Goal: Task Accomplishment & Management: Use online tool/utility

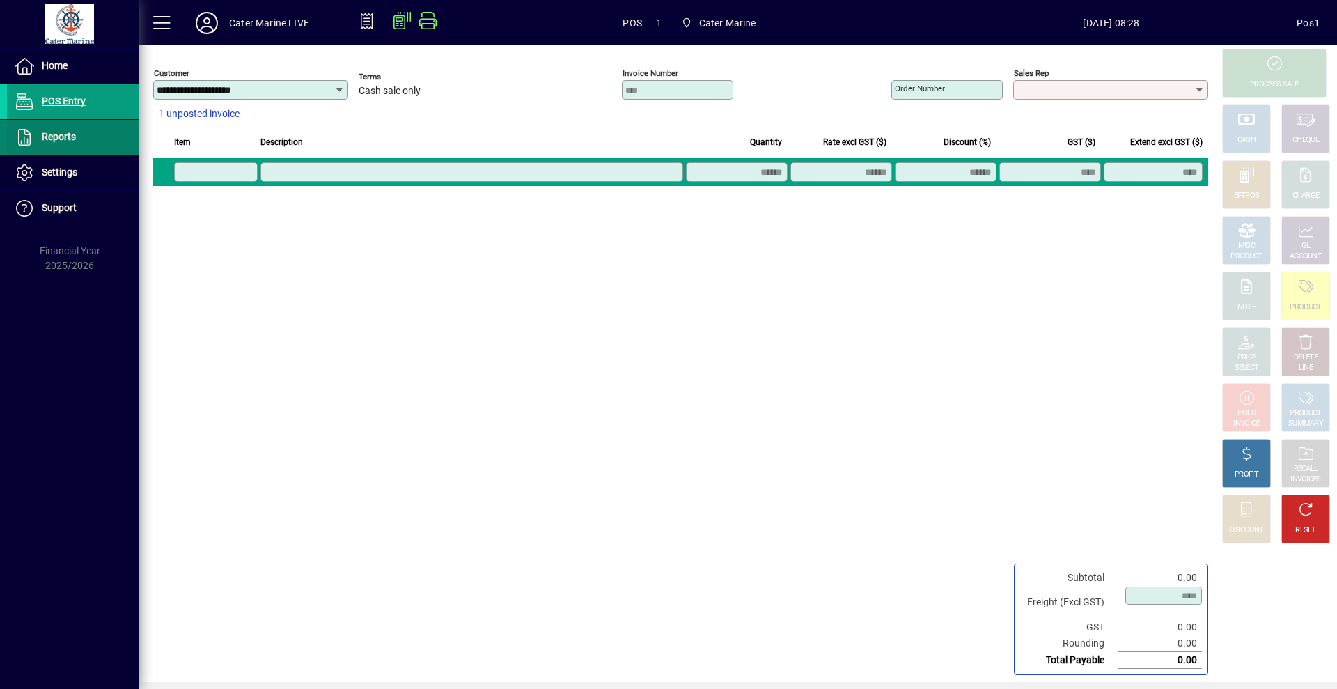
click at [67, 141] on span "Reports" at bounding box center [59, 136] width 34 height 11
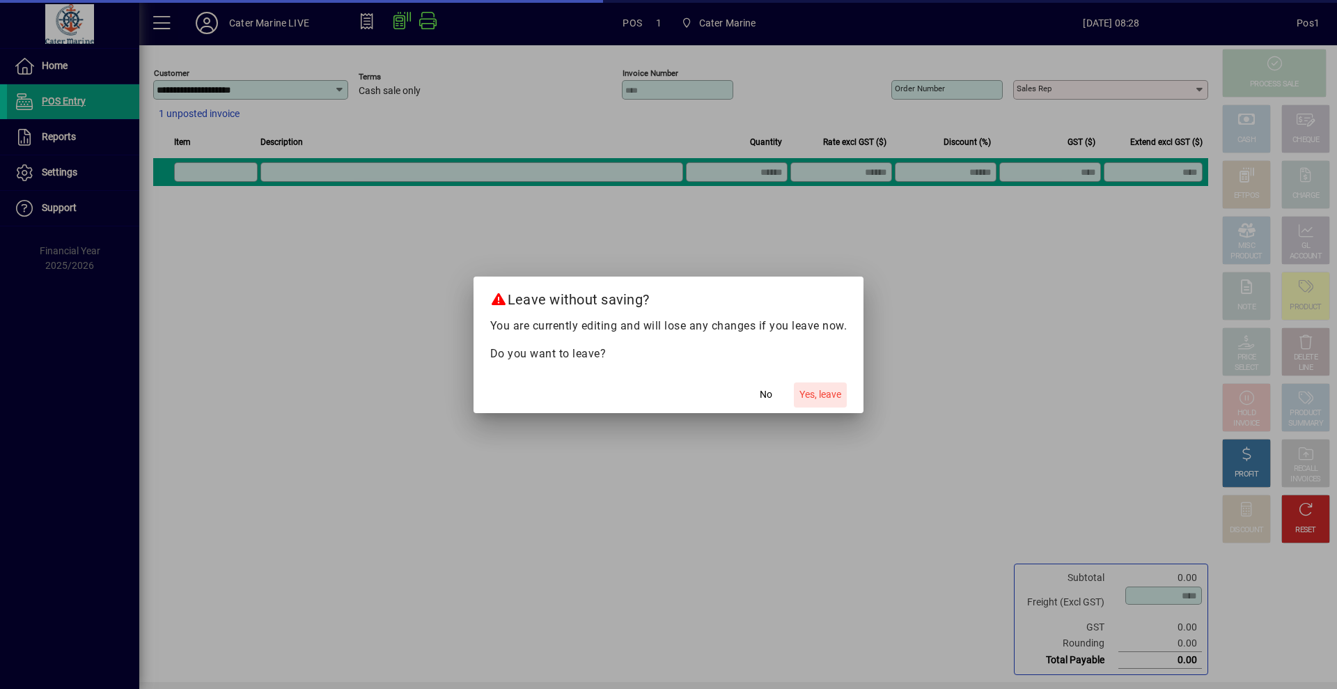
click at [823, 393] on span "Yes, leave" at bounding box center [821, 394] width 42 height 15
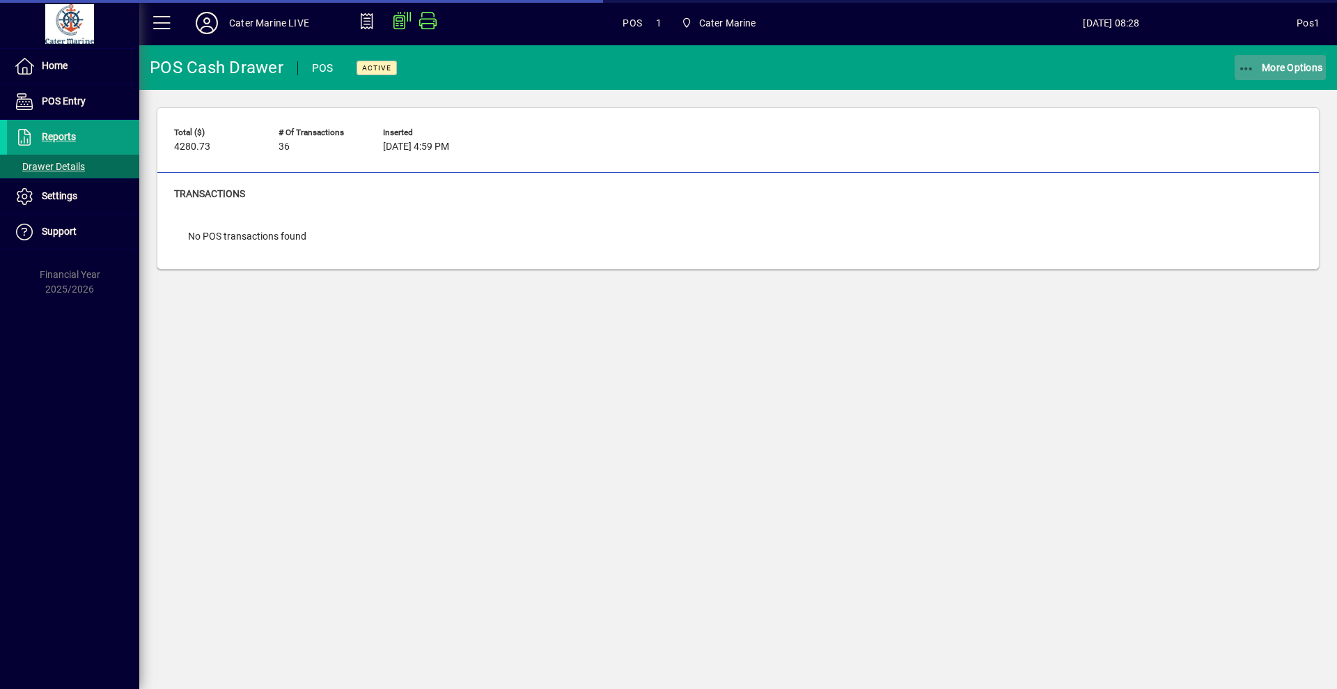
click at [1278, 68] on span "More Options" at bounding box center [1280, 67] width 85 height 11
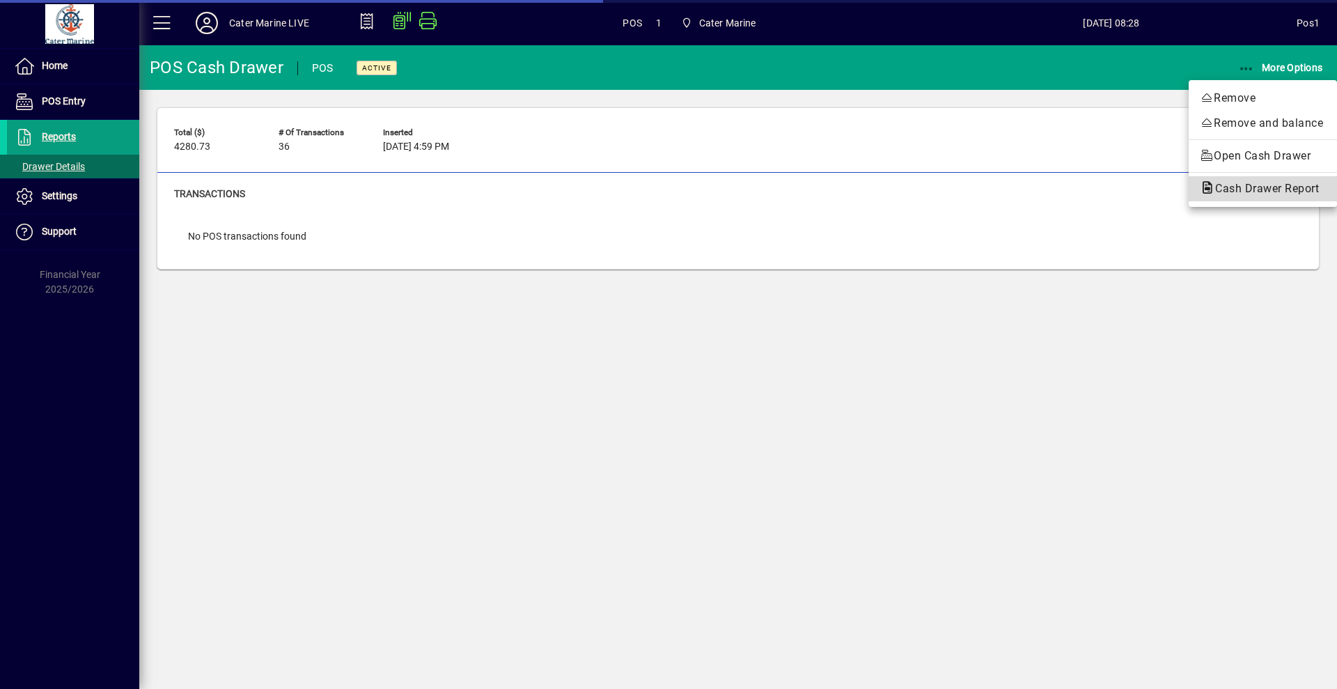
click at [1260, 189] on span "Cash Drawer Report" at bounding box center [1263, 188] width 126 height 13
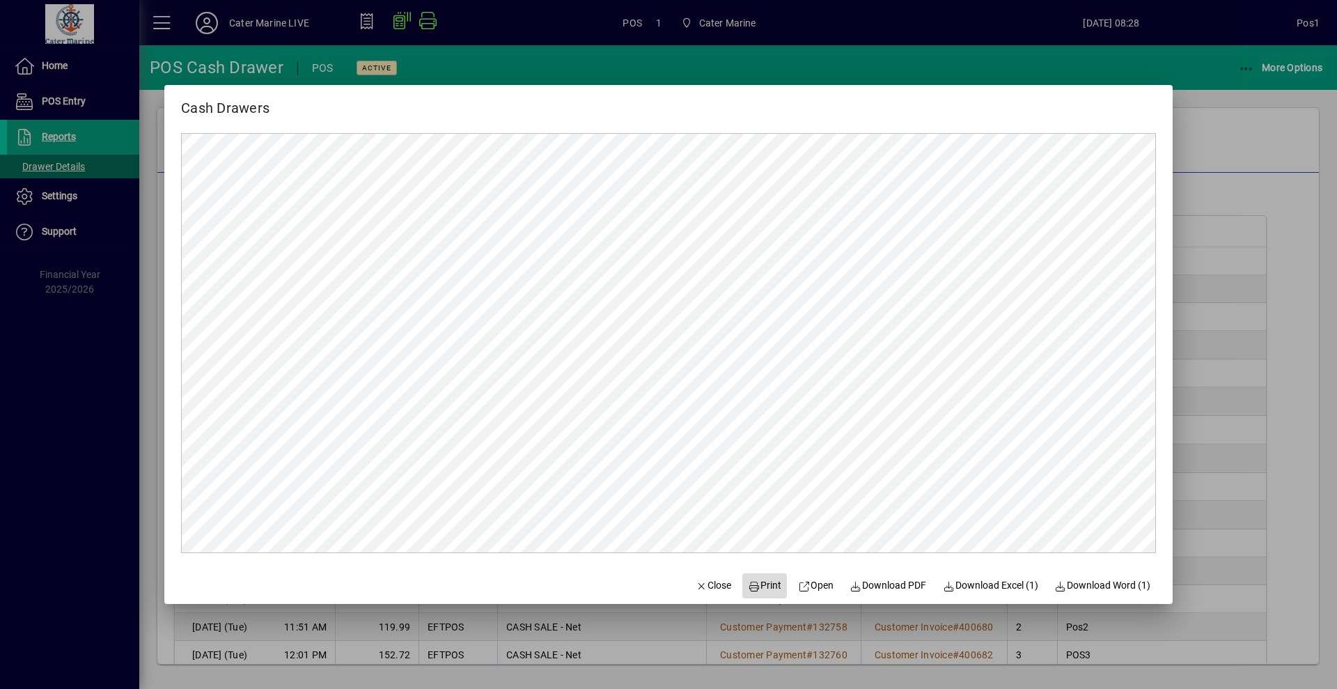
click at [764, 588] on span "Print" at bounding box center [764, 585] width 33 height 15
click at [1213, 185] on div at bounding box center [668, 344] width 1337 height 689
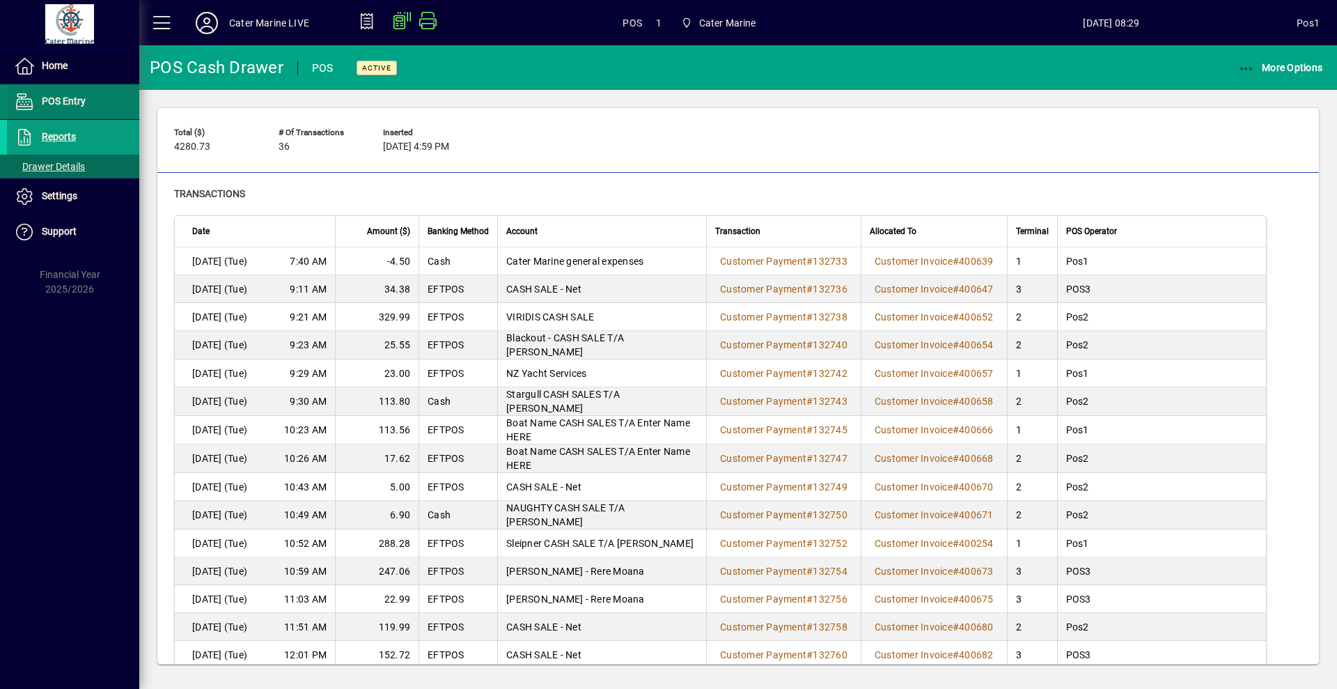
click at [91, 95] on span at bounding box center [73, 101] width 132 height 33
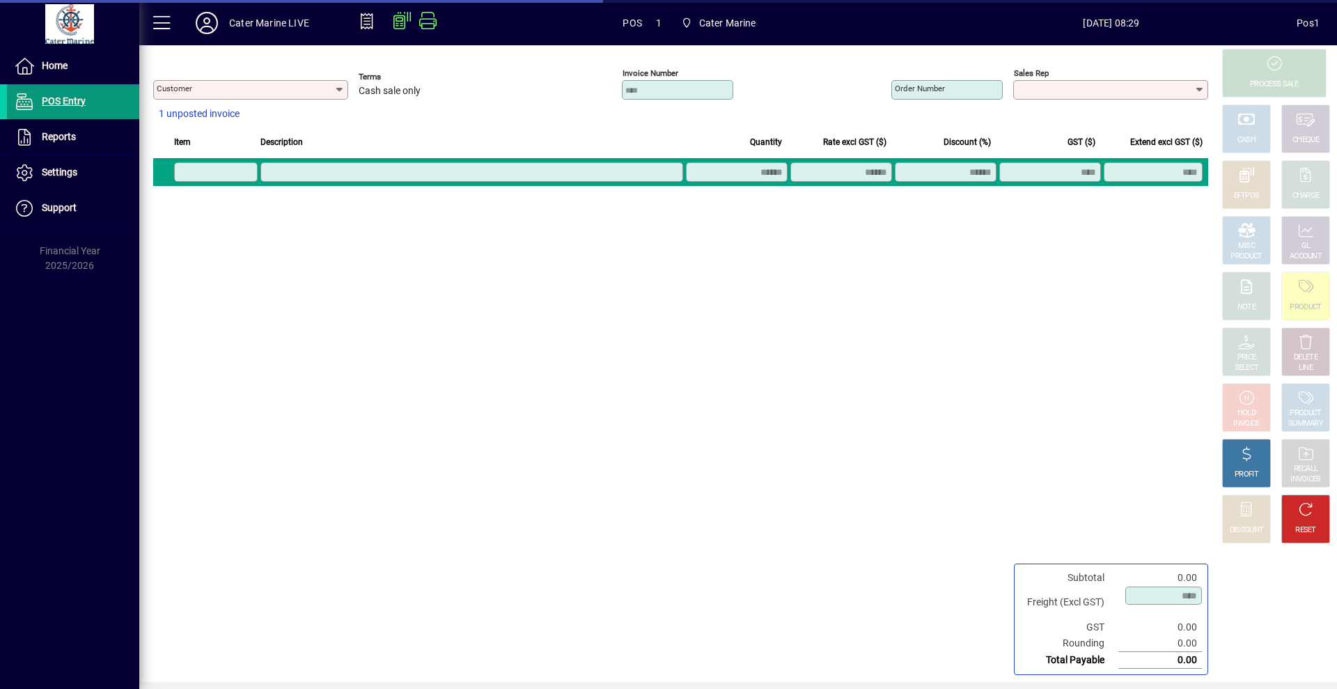
type input "**********"
